Goal: Subscribe to service/newsletter

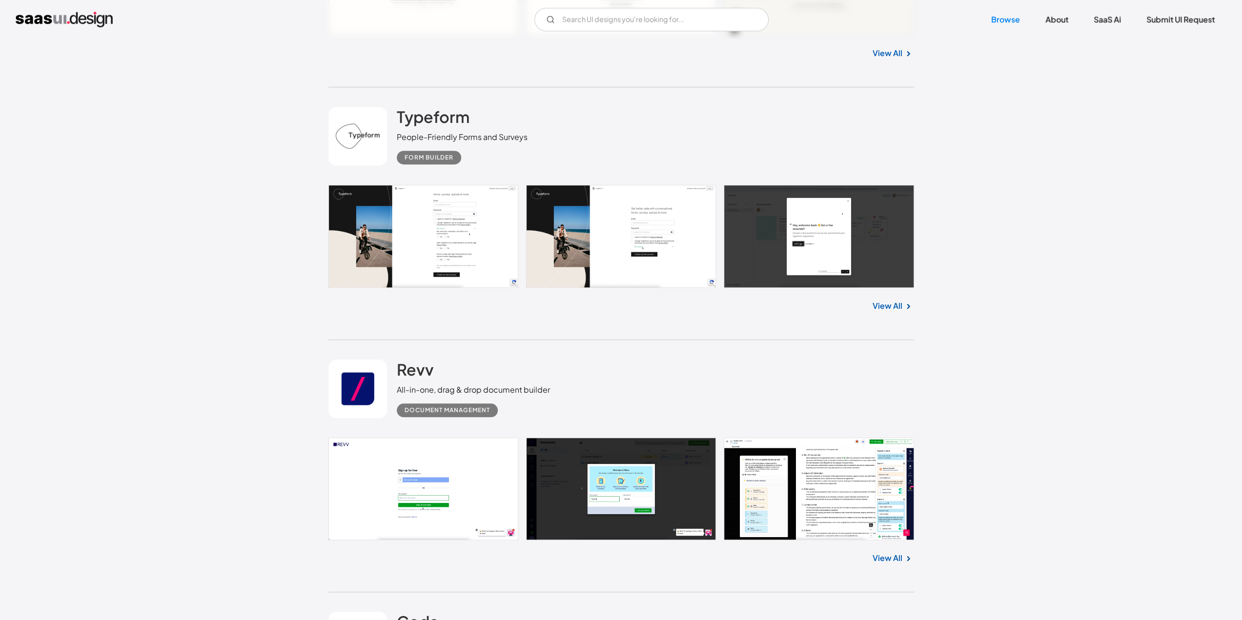
scroll to position [8537, 0]
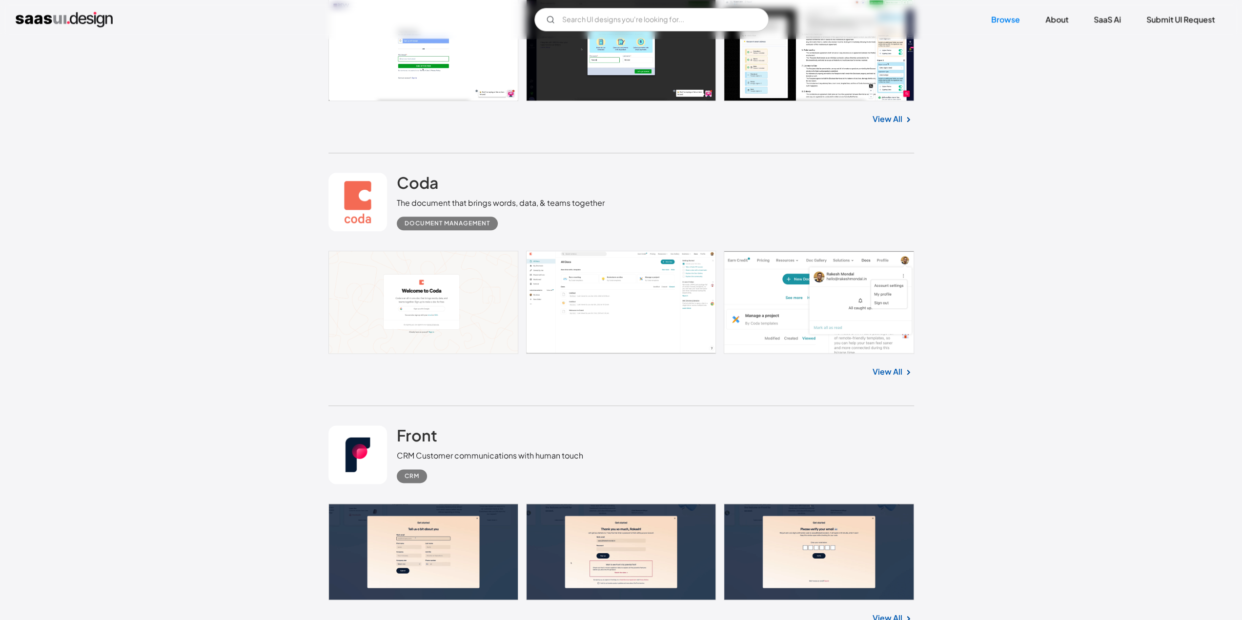
click at [608, 299] on link at bounding box center [620, 302] width 585 height 103
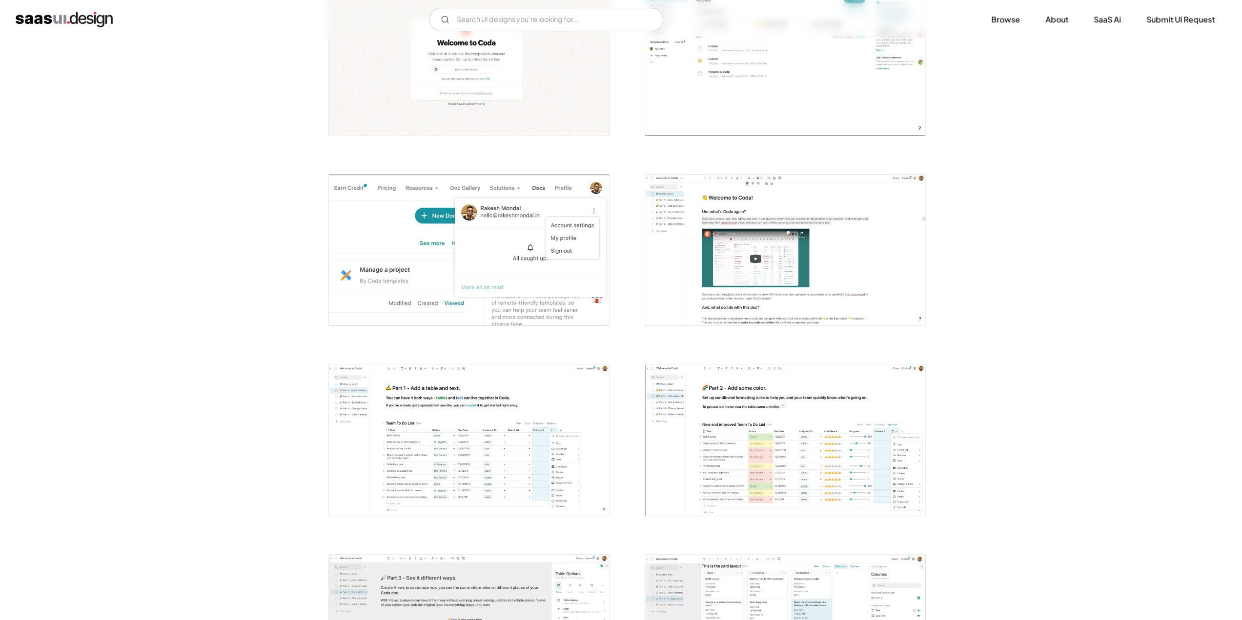
scroll to position [439, 0]
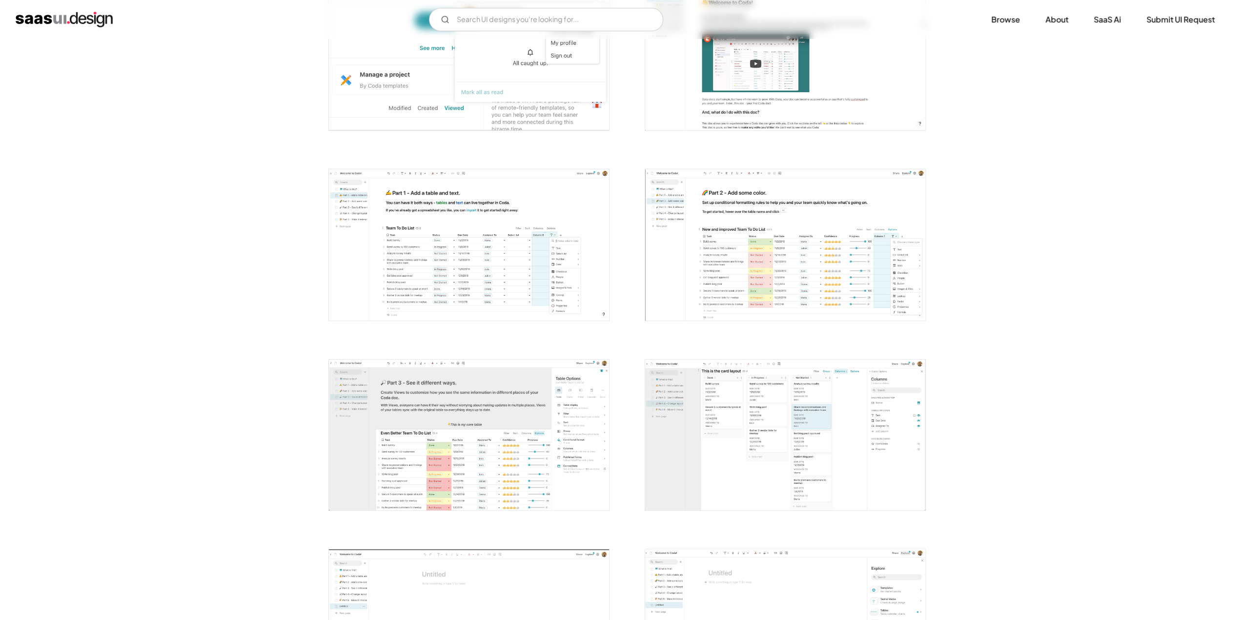
click at [429, 254] on img "open lightbox" at bounding box center [469, 244] width 280 height 151
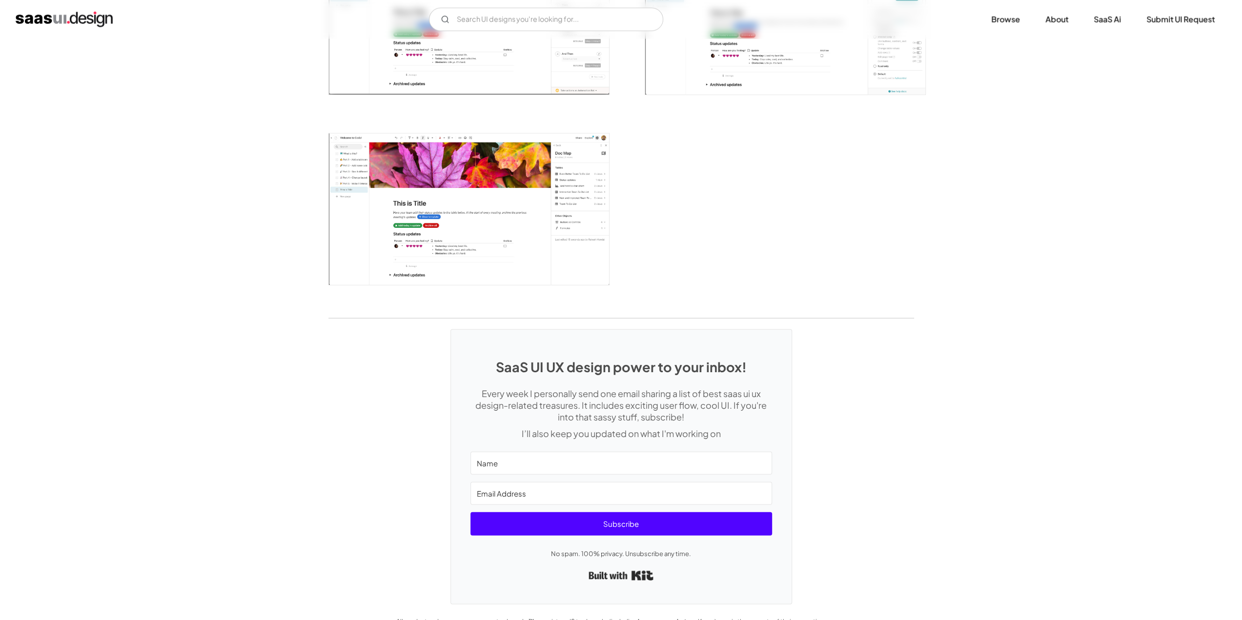
scroll to position [2389, 0]
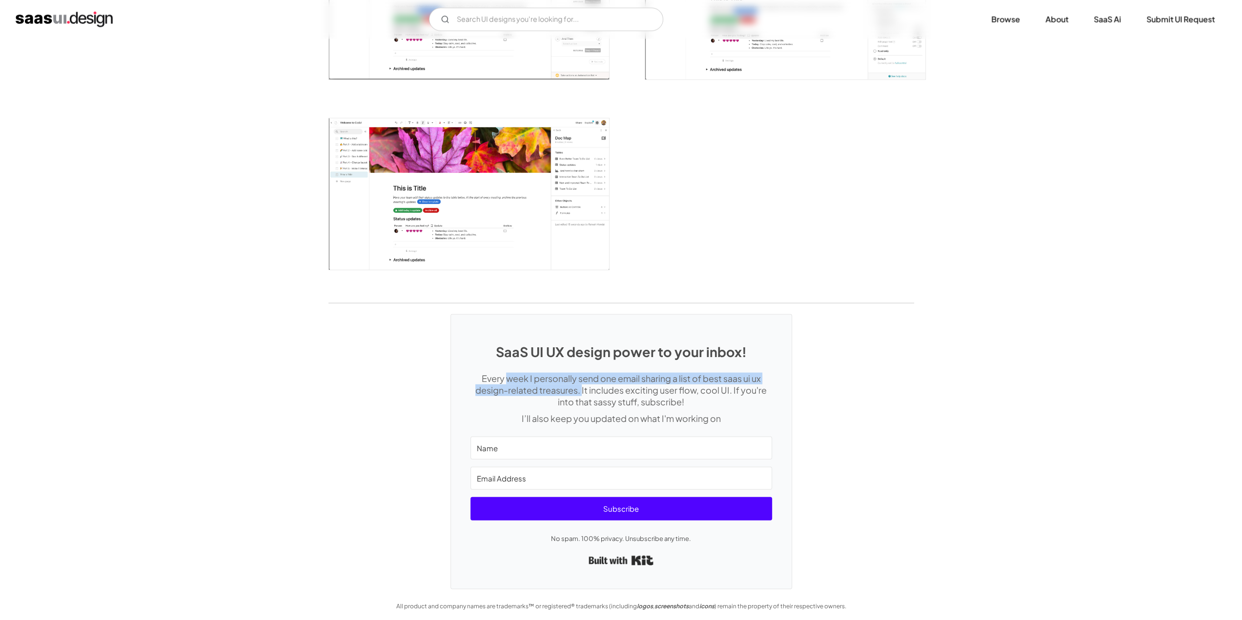
drag, startPoint x: 506, startPoint y: 381, endPoint x: 581, endPoint y: 386, distance: 74.9
click at [581, 386] on p "Every week I personally send one email sharing a list of best saas ui ux design…" at bounding box center [620, 390] width 301 height 35
click at [557, 445] on input "Name" at bounding box center [620, 448] width 301 height 23
type input "Stone"
type input "t"
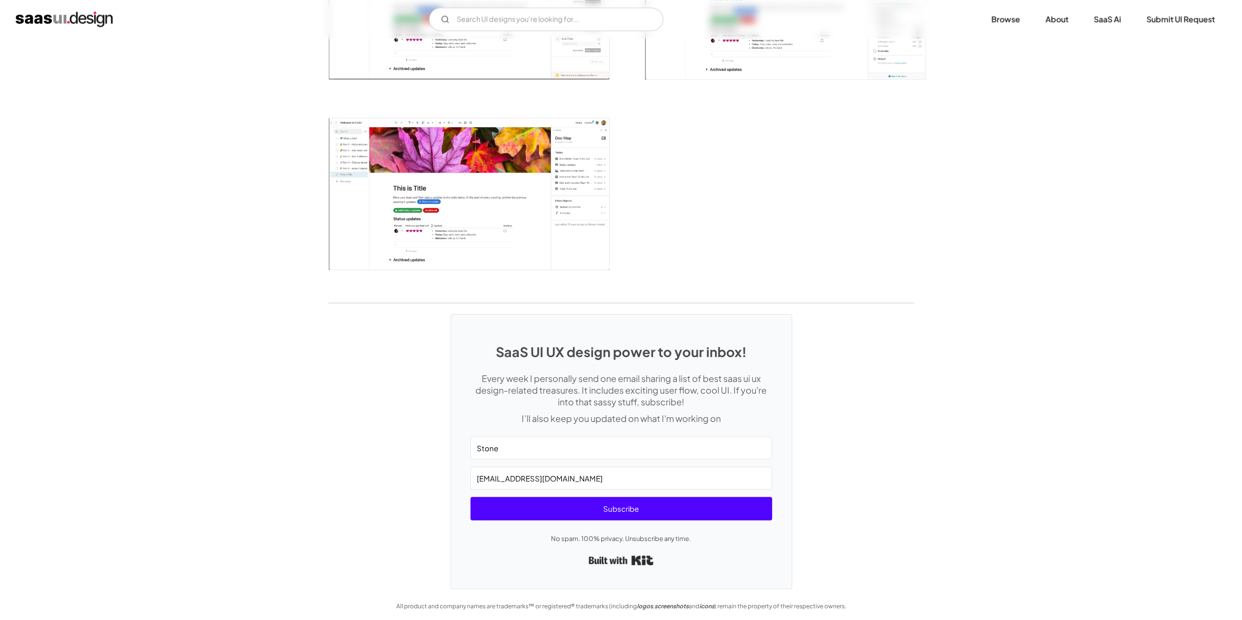
type input "taos@kmsoft.com.cn"
click at [577, 512] on span "Subscribe" at bounding box center [620, 508] width 301 height 23
